Goal: Find specific page/section

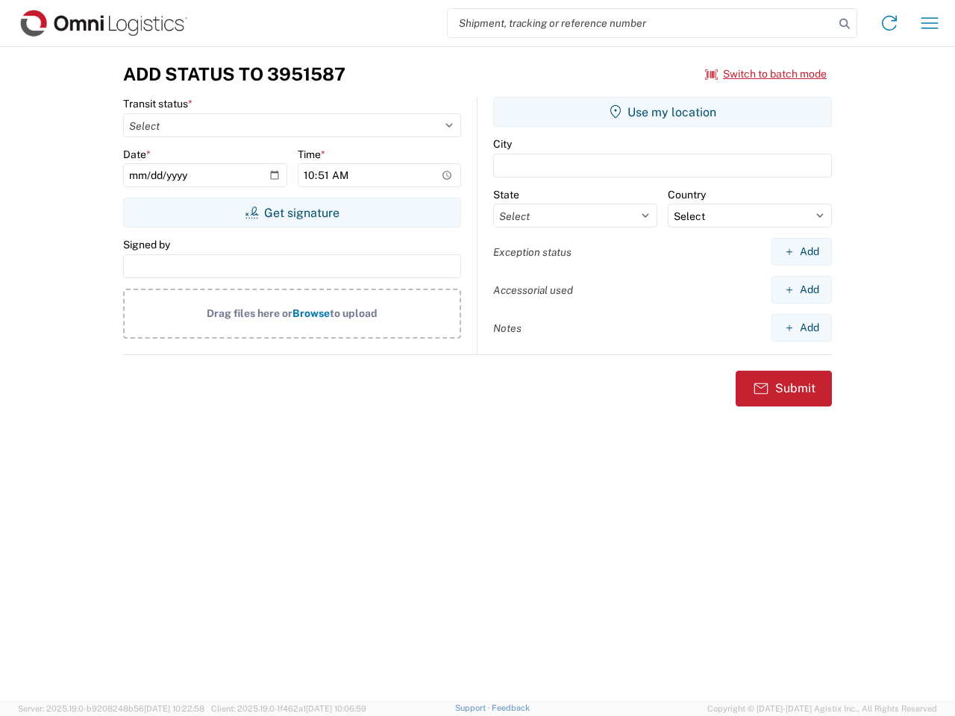
click at [641, 23] on input "search" at bounding box center [641, 23] width 386 height 28
click at [845, 24] on icon at bounding box center [844, 23] width 21 height 21
click at [889, 23] on icon at bounding box center [889, 23] width 24 height 24
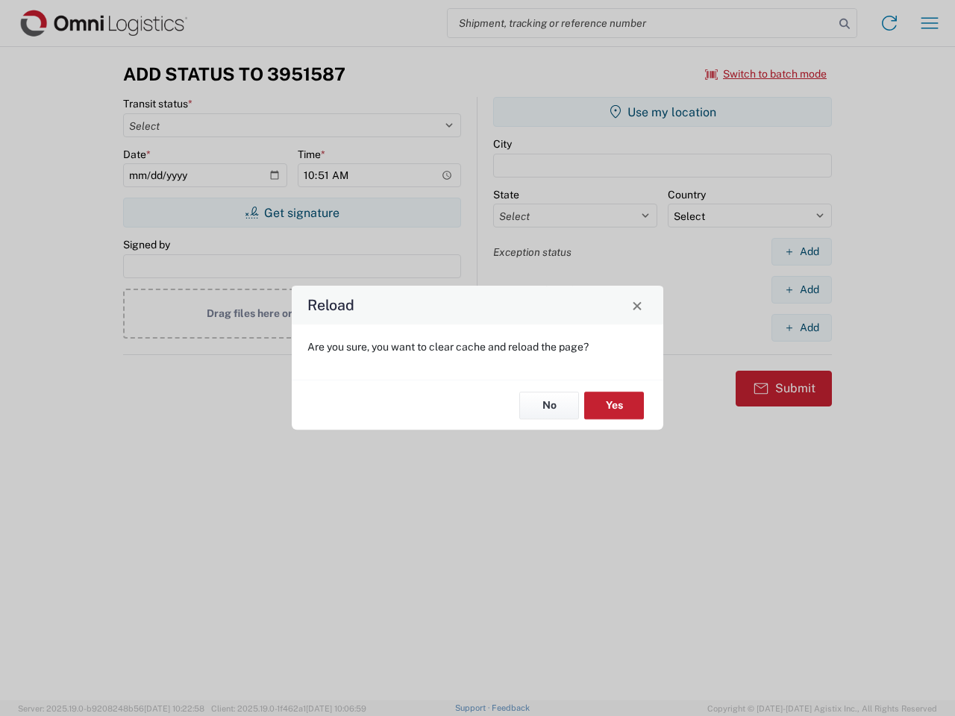
click at [930, 23] on div "Reload Are you sure, you want to clear cache and reload the page? No Yes" at bounding box center [477, 358] width 955 height 716
click at [766, 74] on div "Reload Are you sure, you want to clear cache and reload the page? No Yes" at bounding box center [477, 358] width 955 height 716
click at [292, 213] on div "Reload Are you sure, you want to clear cache and reload the page? No Yes" at bounding box center [477, 358] width 955 height 716
click at [663, 112] on div "Reload Are you sure, you want to clear cache and reload the page? No Yes" at bounding box center [477, 358] width 955 height 716
click at [801, 251] on div "Reload Are you sure, you want to clear cache and reload the page? No Yes" at bounding box center [477, 358] width 955 height 716
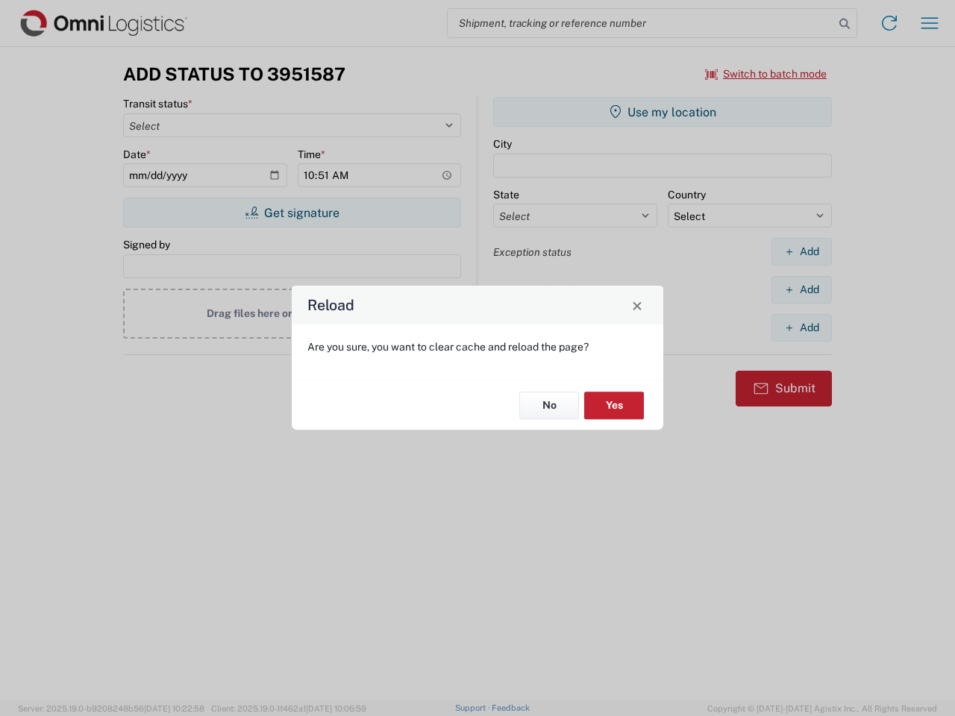
click at [801, 289] on div "Reload Are you sure, you want to clear cache and reload the page? No Yes" at bounding box center [477, 358] width 955 height 716
click at [801, 328] on div "Reload Are you sure, you want to clear cache and reload the page? No Yes" at bounding box center [477, 358] width 955 height 716
